Goal: Task Accomplishment & Management: Complete application form

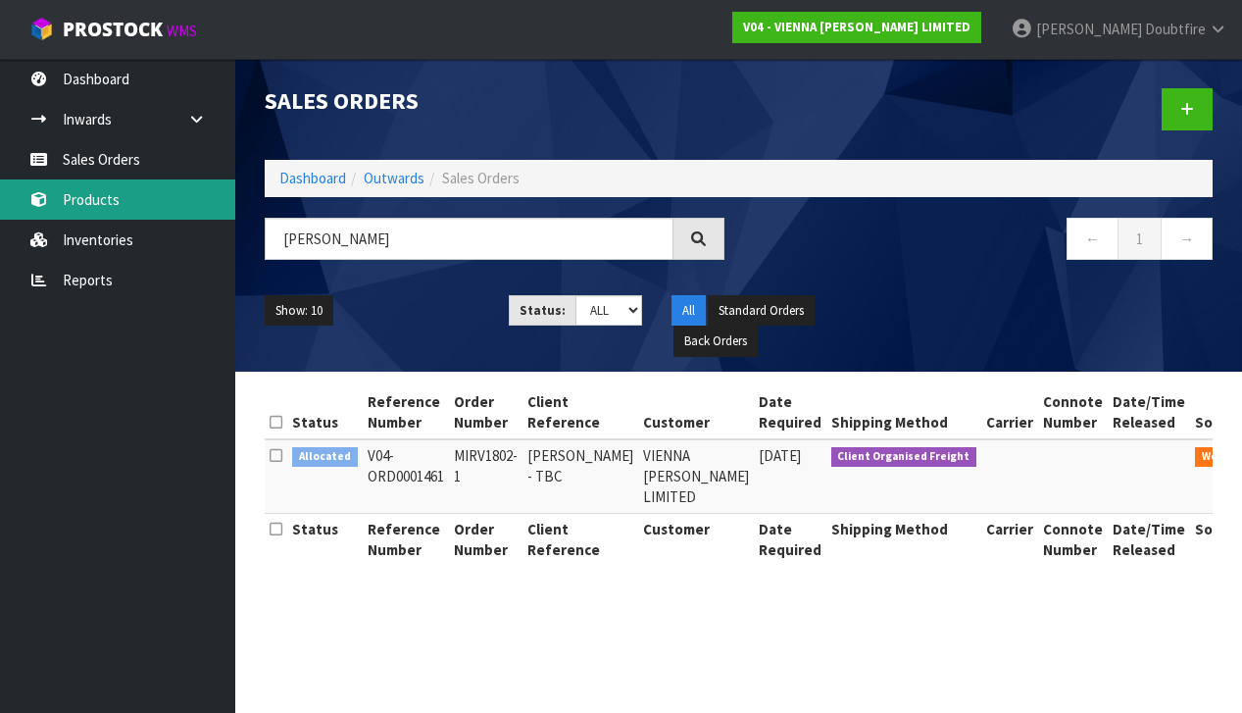
click at [87, 202] on link "Products" at bounding box center [117, 199] width 235 height 40
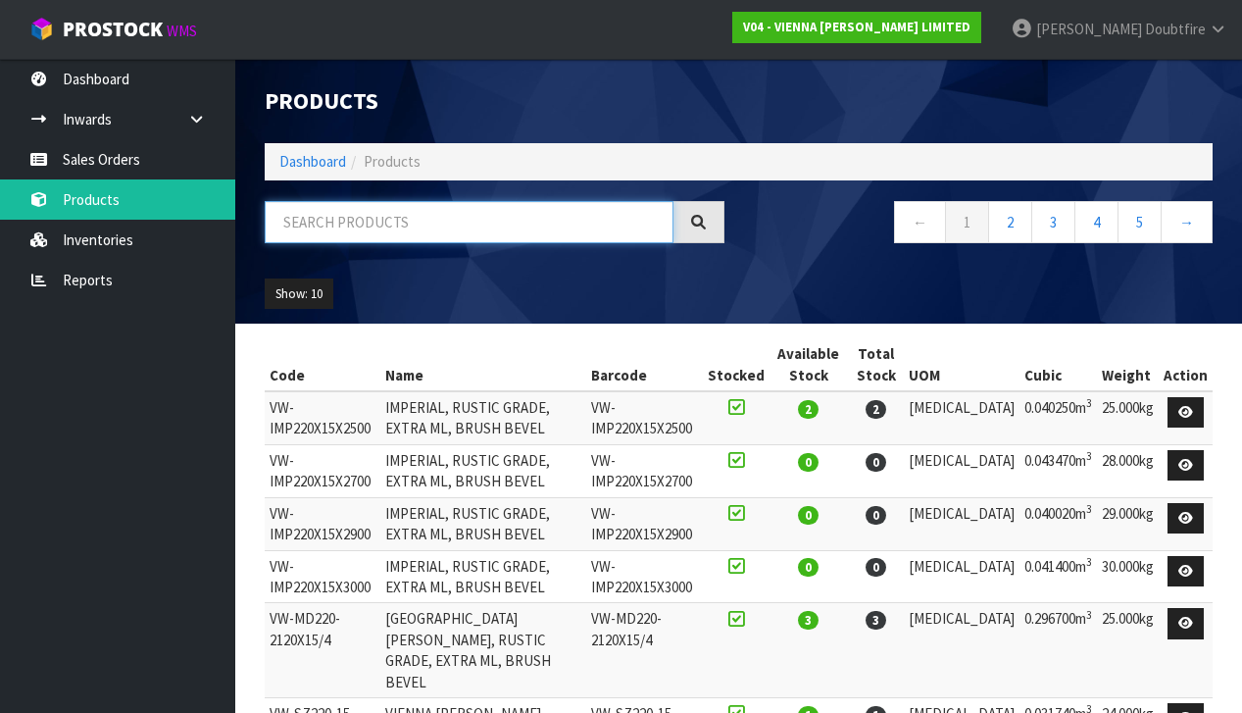
click at [340, 233] on input "text" at bounding box center [469, 222] width 409 height 42
type input "O"
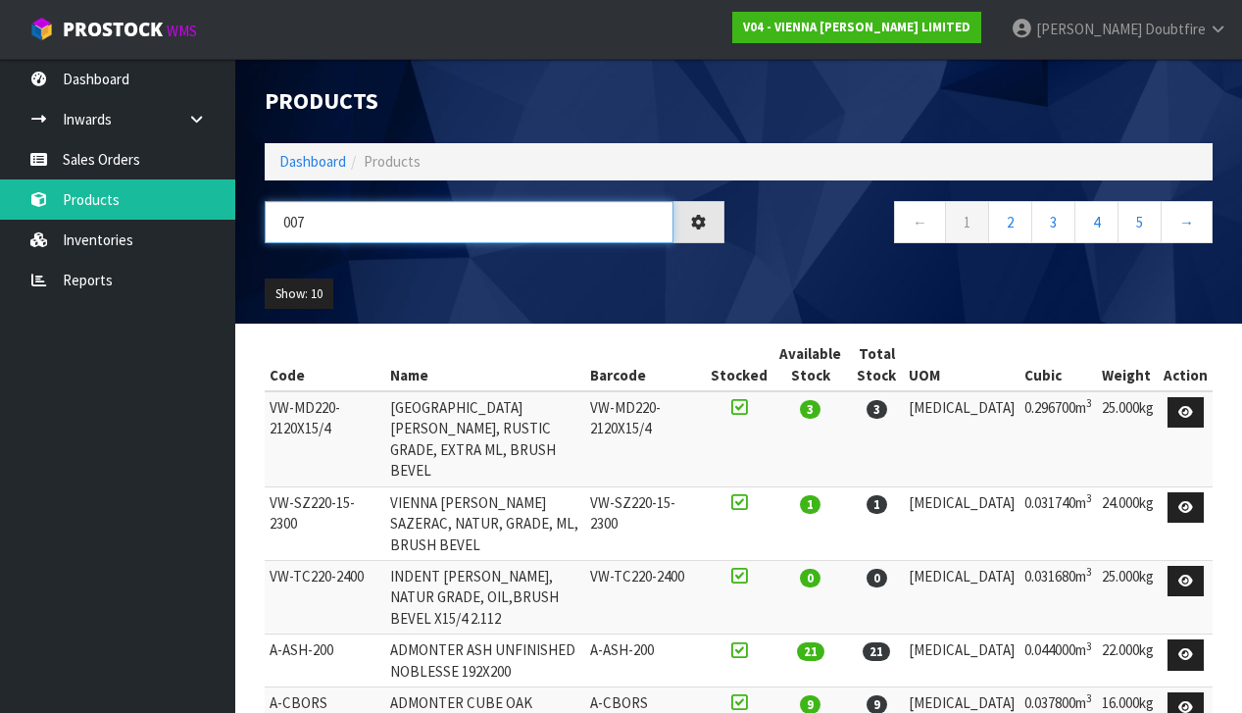
type input "007"
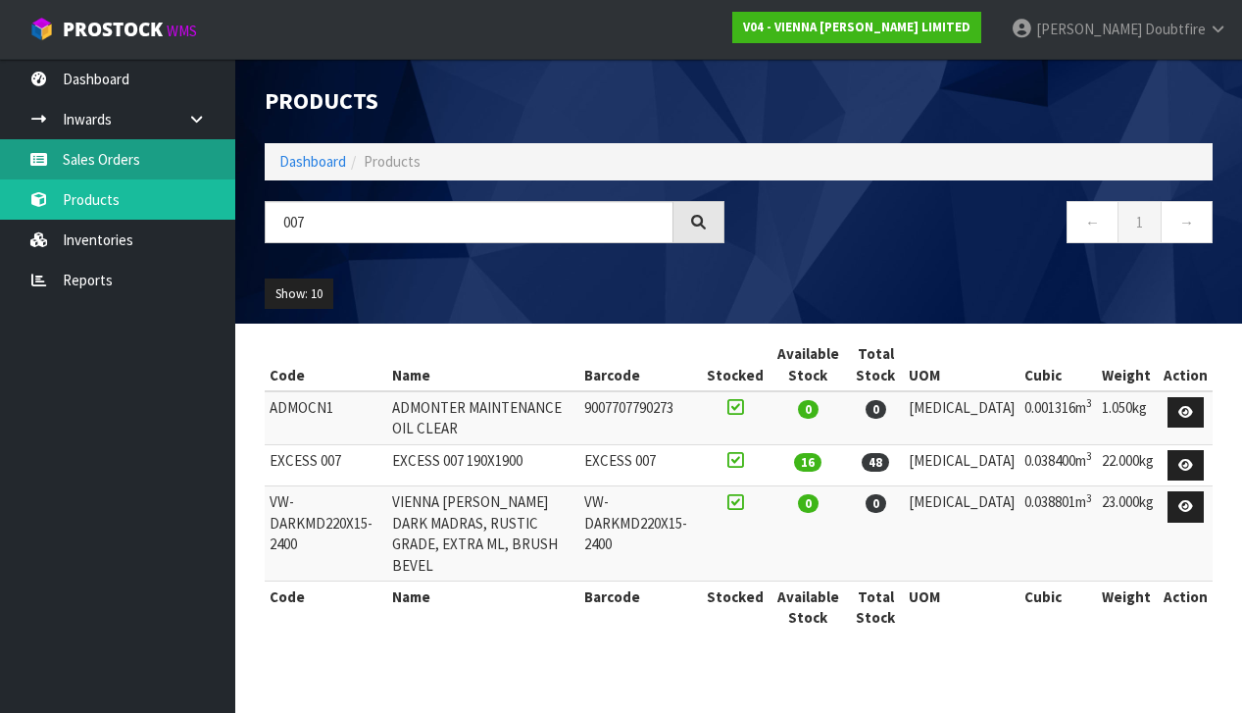
click at [125, 163] on link "Sales Orders" at bounding box center [117, 159] width 235 height 40
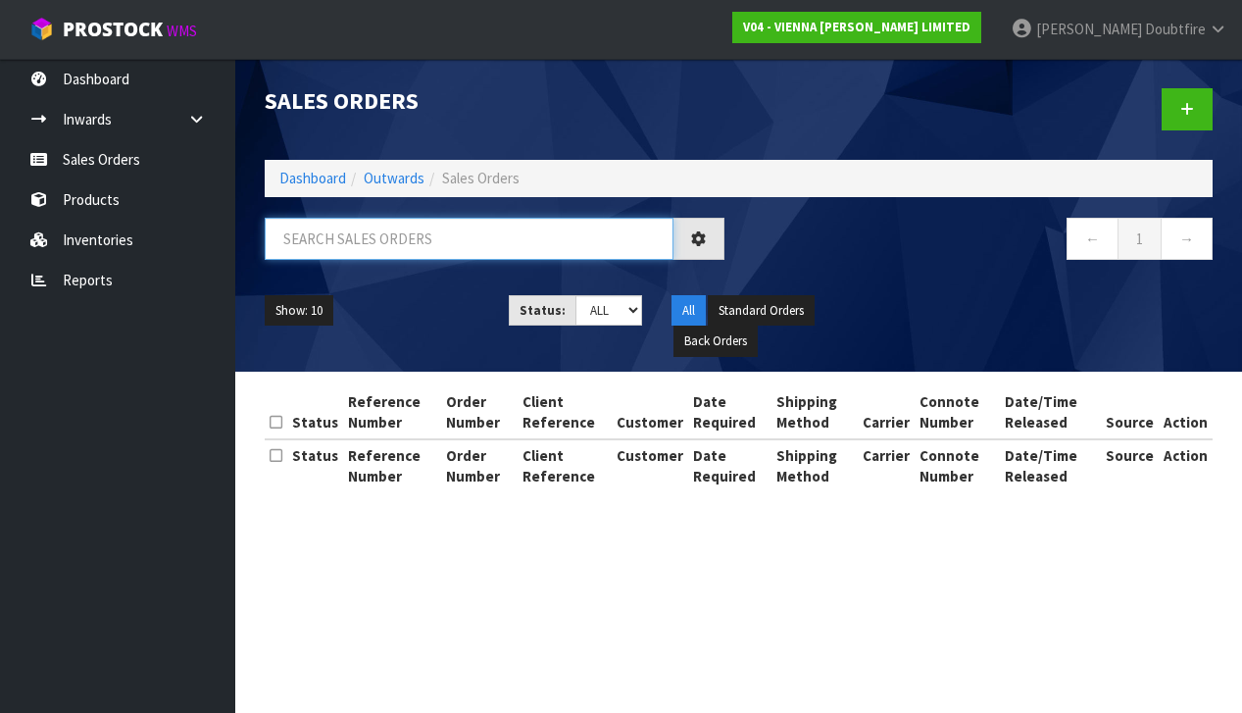
click at [327, 230] on input "text" at bounding box center [469, 239] width 409 height 42
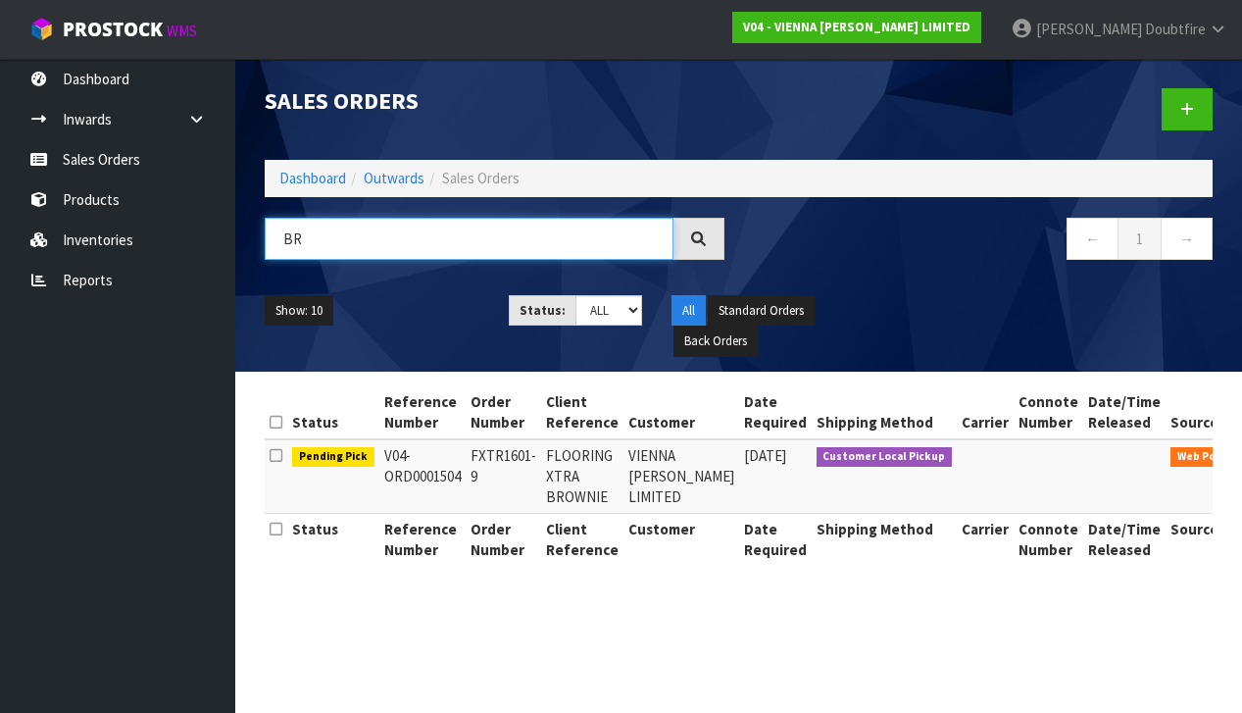
type input "B"
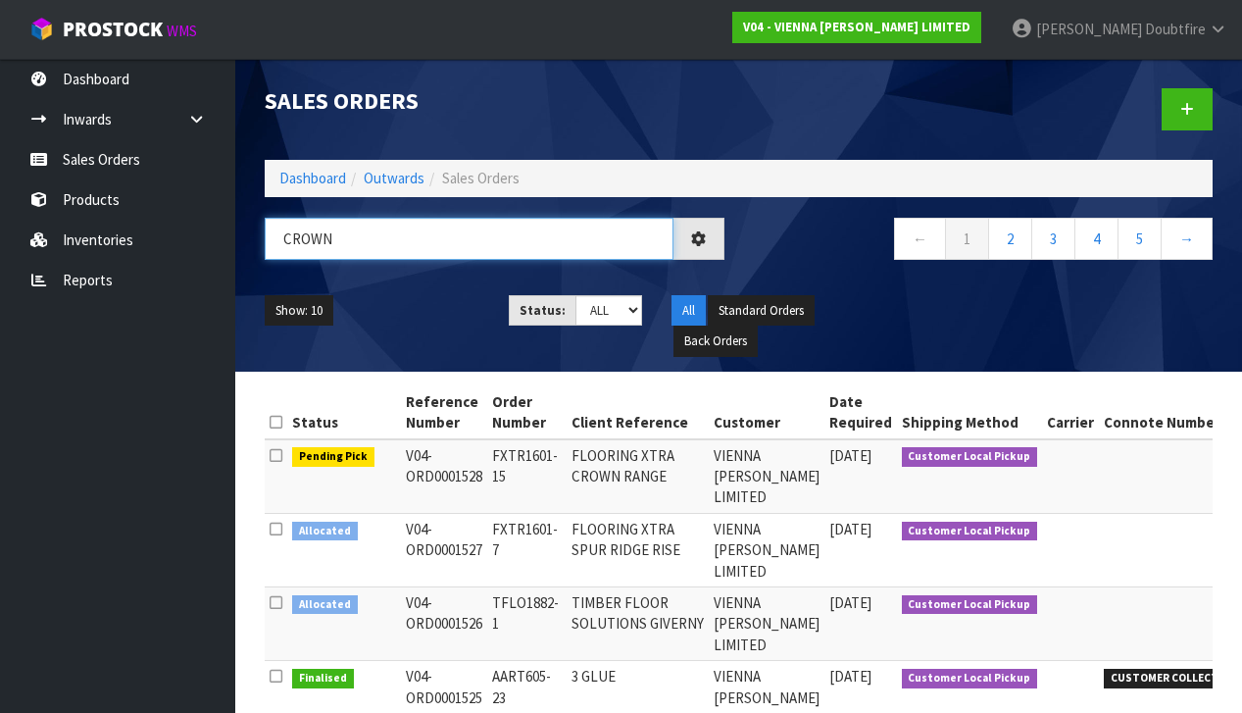
type input "CROWN"
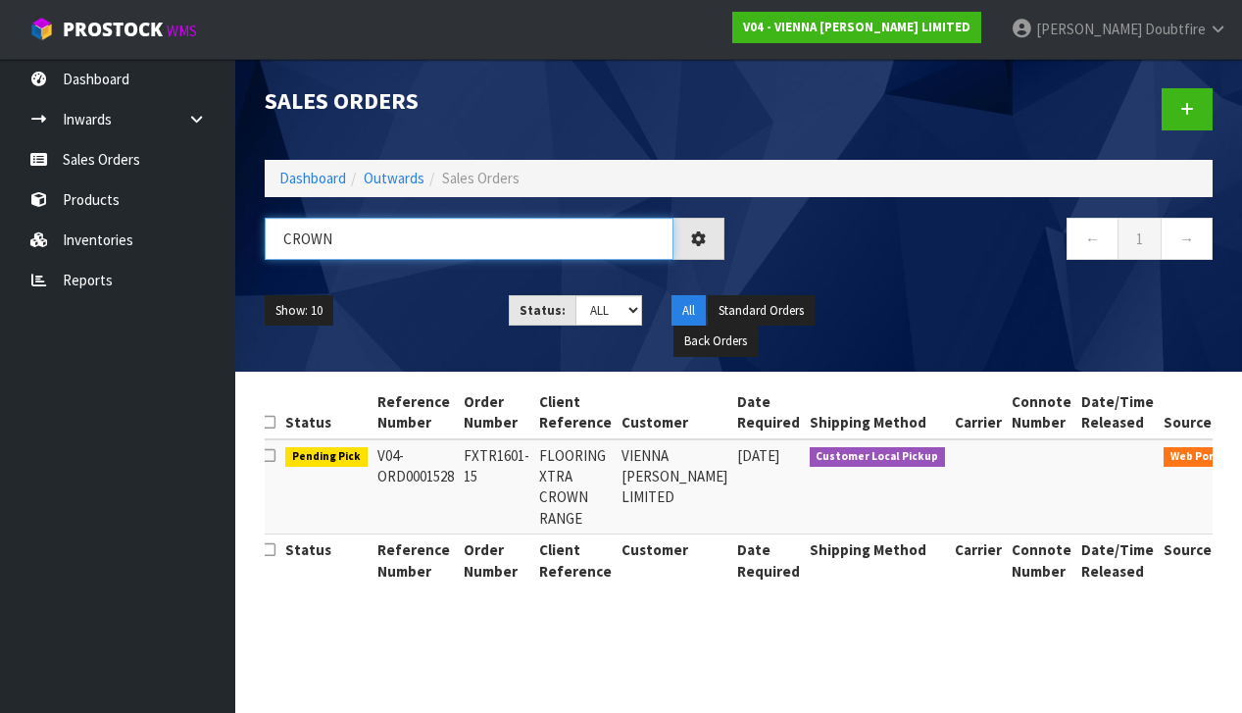
scroll to position [0, 6]
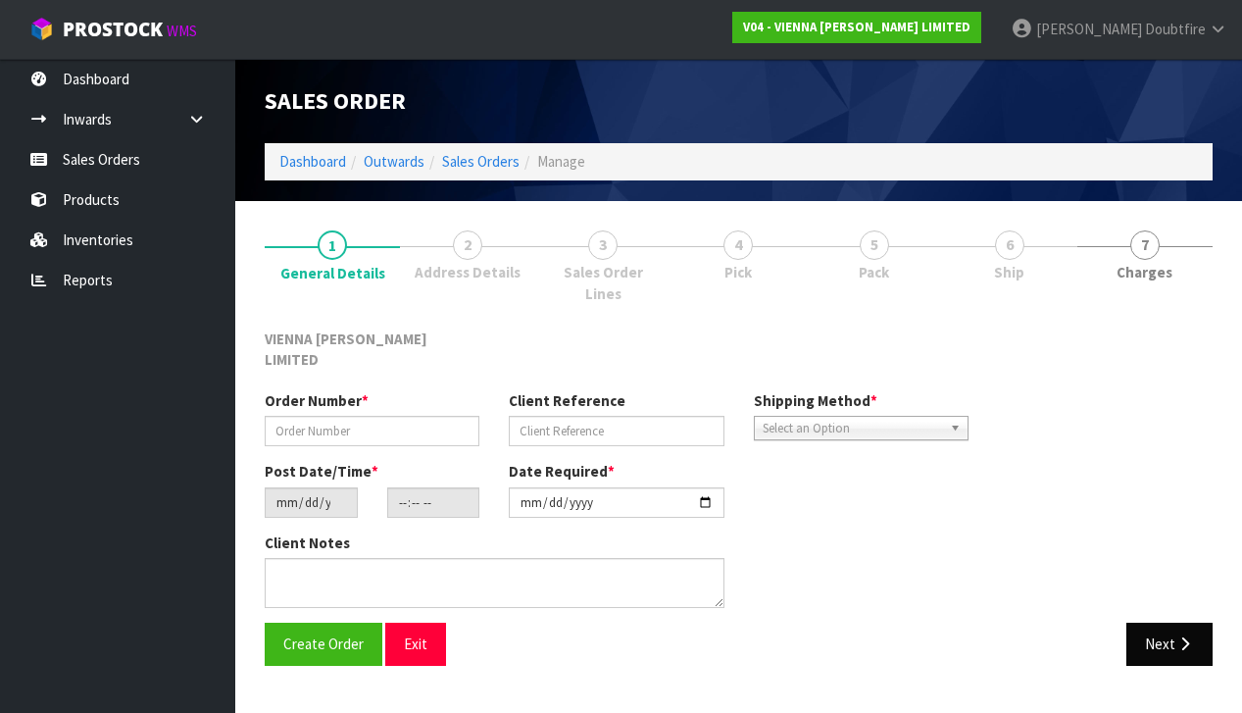
type input "FXTR1601-15"
type input "FLOORING XTRA CROWN RANGE"
type input "[DATE]"
type input "10:55:00.000"
type input "[DATE]"
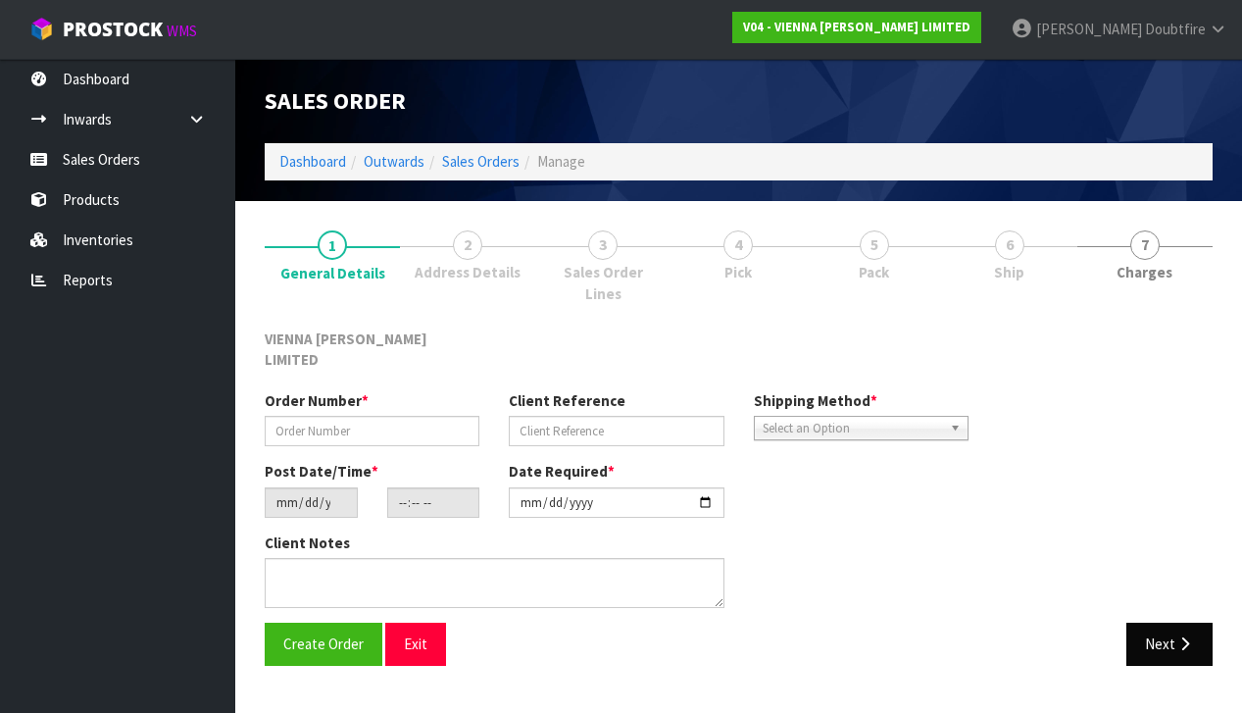
type textarea "FLOORING XTRA CROWN RANGE"
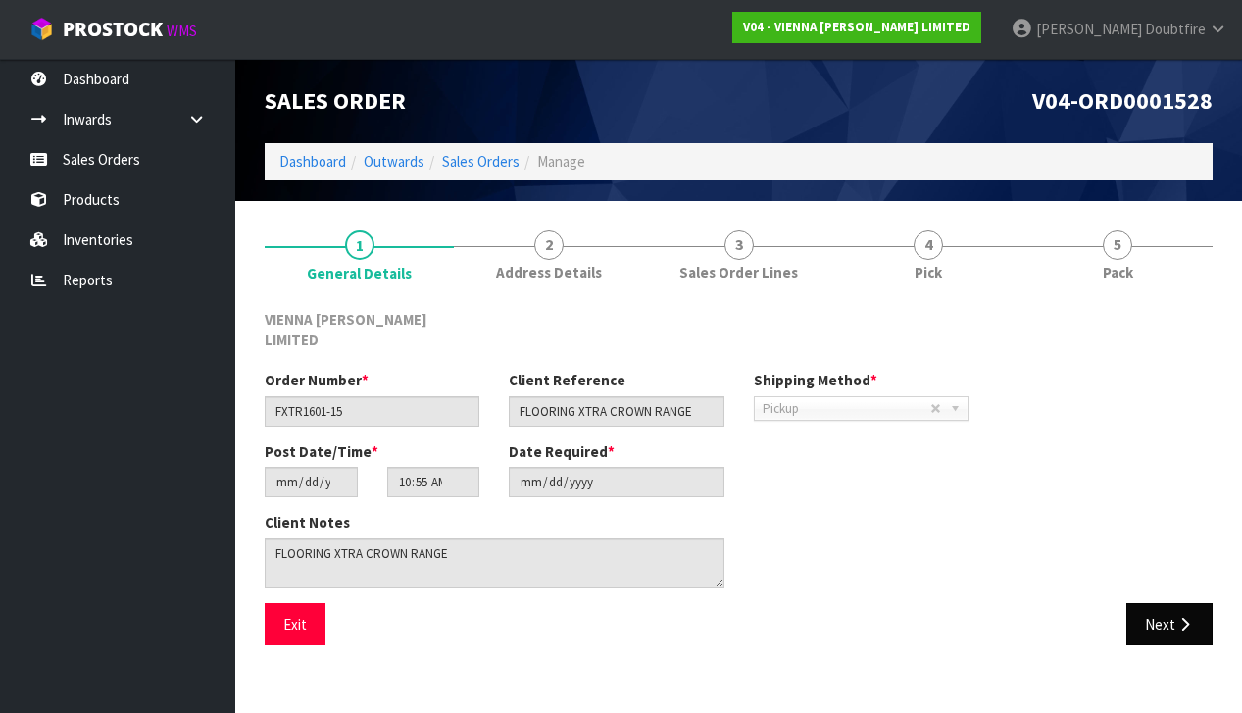
click at [1170, 603] on button "Next" at bounding box center [1169, 624] width 86 height 42
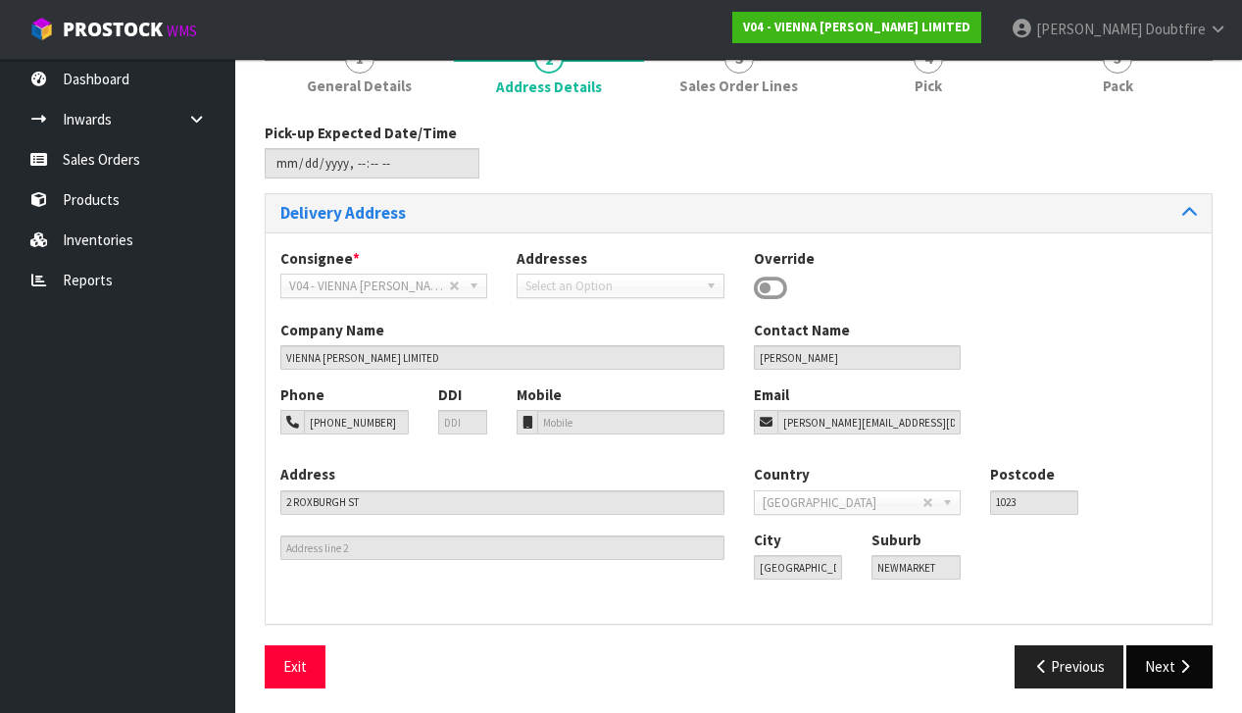
scroll to position [185, 0]
click at [1172, 668] on button "Next" at bounding box center [1169, 667] width 86 height 42
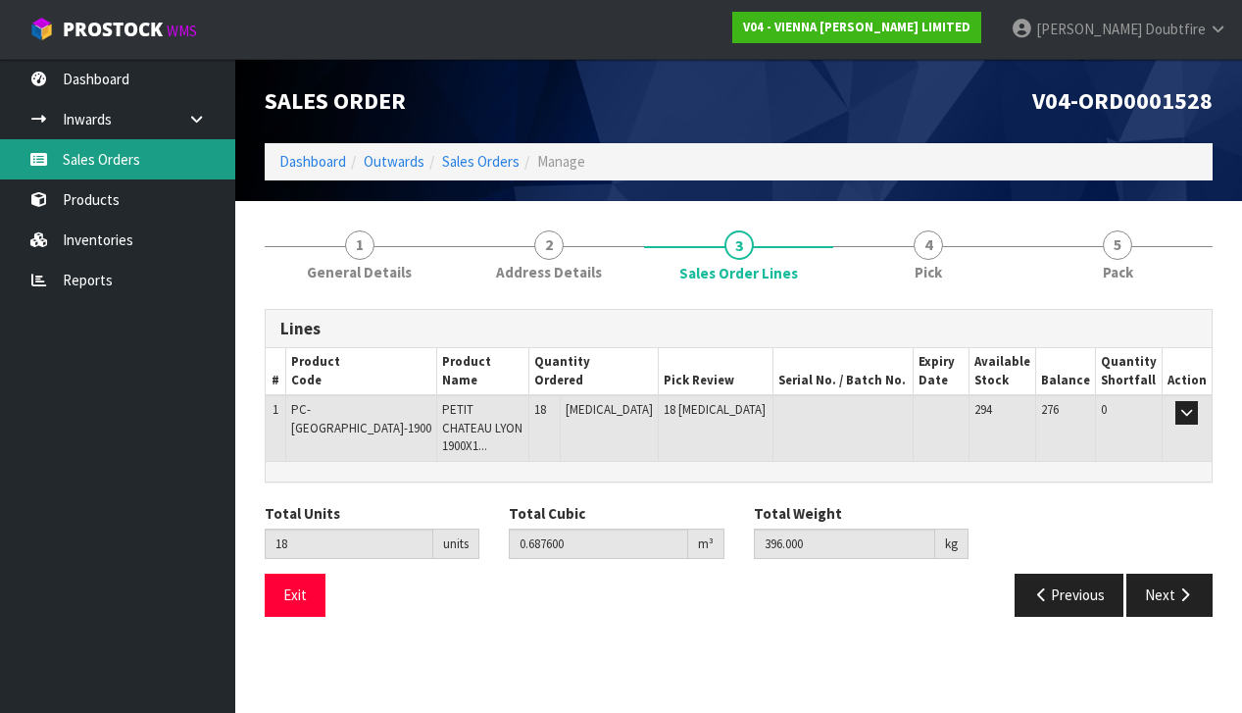
click at [94, 160] on link "Sales Orders" at bounding box center [117, 159] width 235 height 40
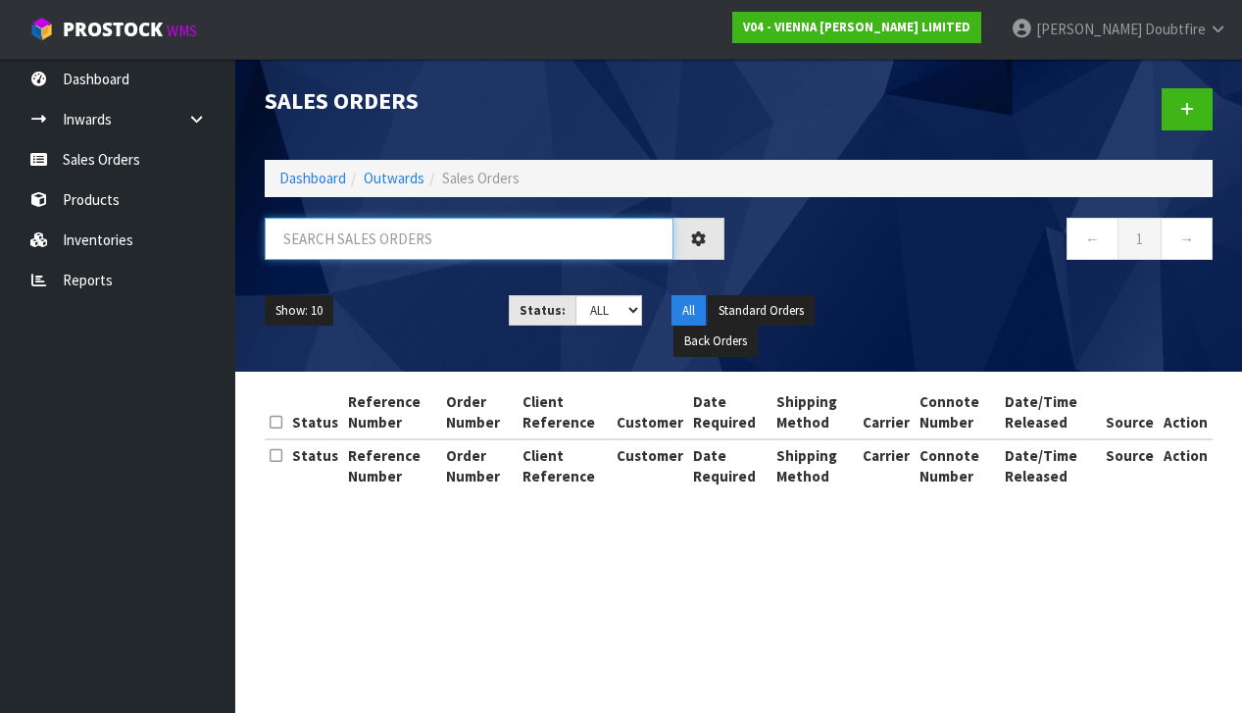
click at [344, 248] on input "text" at bounding box center [469, 239] width 409 height 42
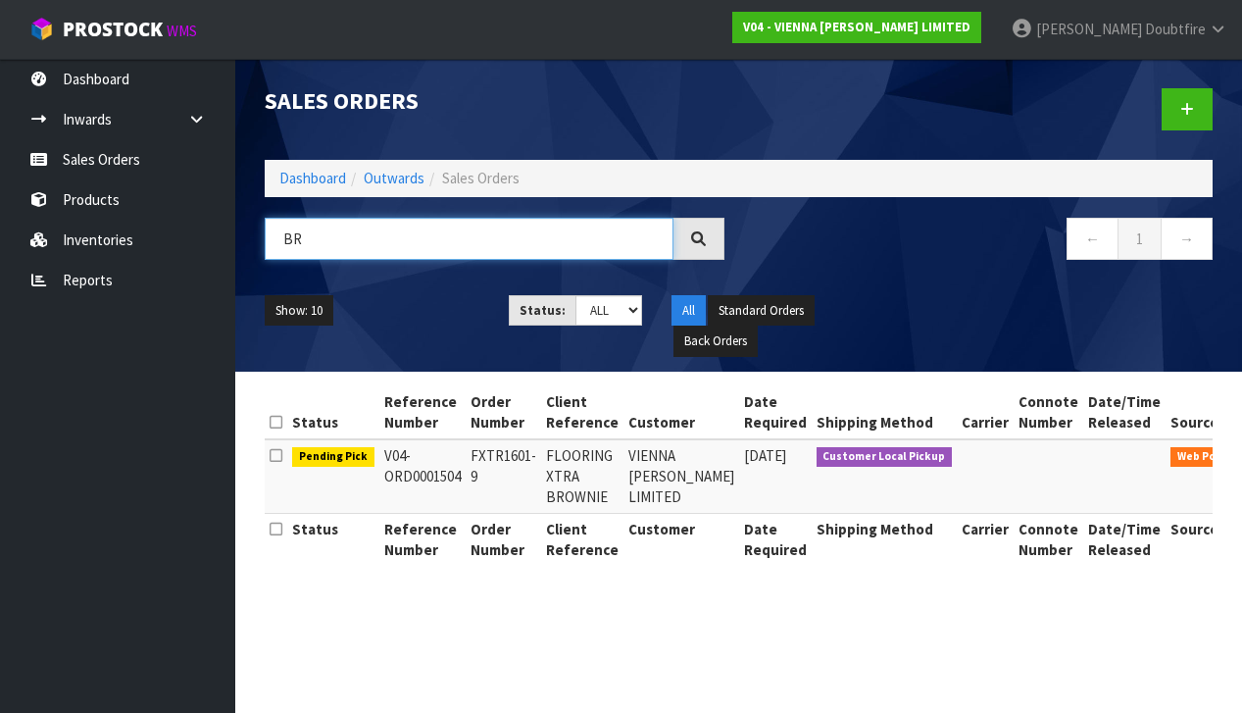
type input "B"
type input "KANUKA"
